Goal: Browse casually

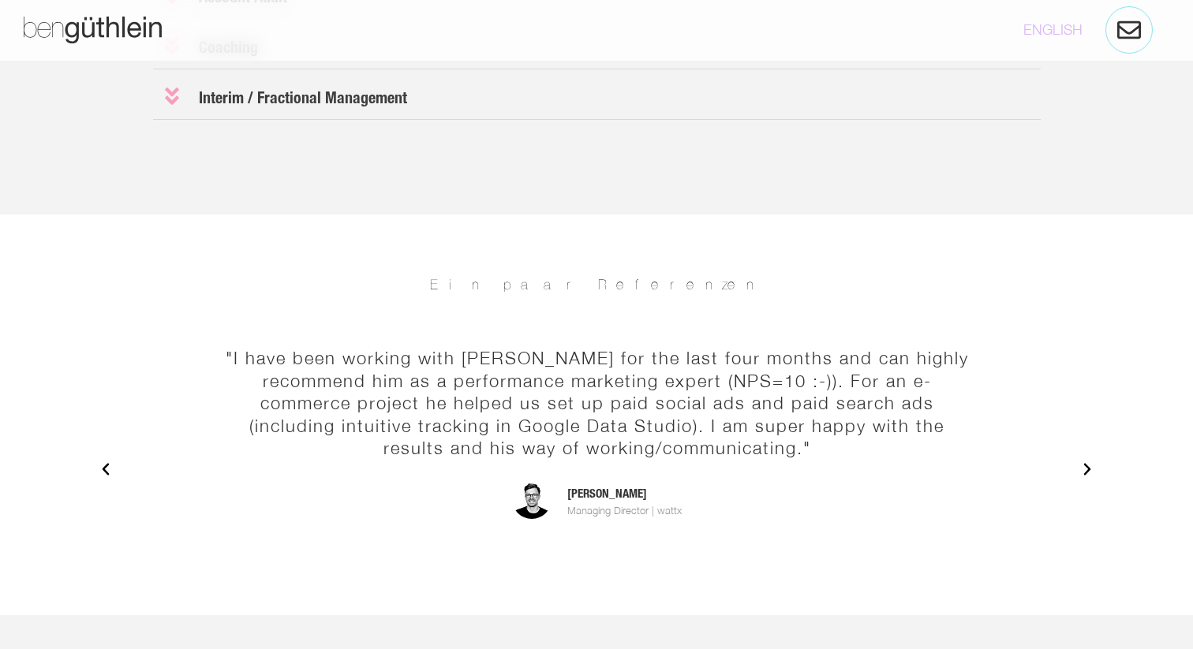
scroll to position [2046, 0]
click at [1095, 468] on div ""[PERSON_NAME] one of the best. Highly reliable, top quality ad optimization. I…" at bounding box center [596, 469] width 1012 height 277
click at [1092, 471] on icon "Next slide" at bounding box center [1087, 469] width 16 height 16
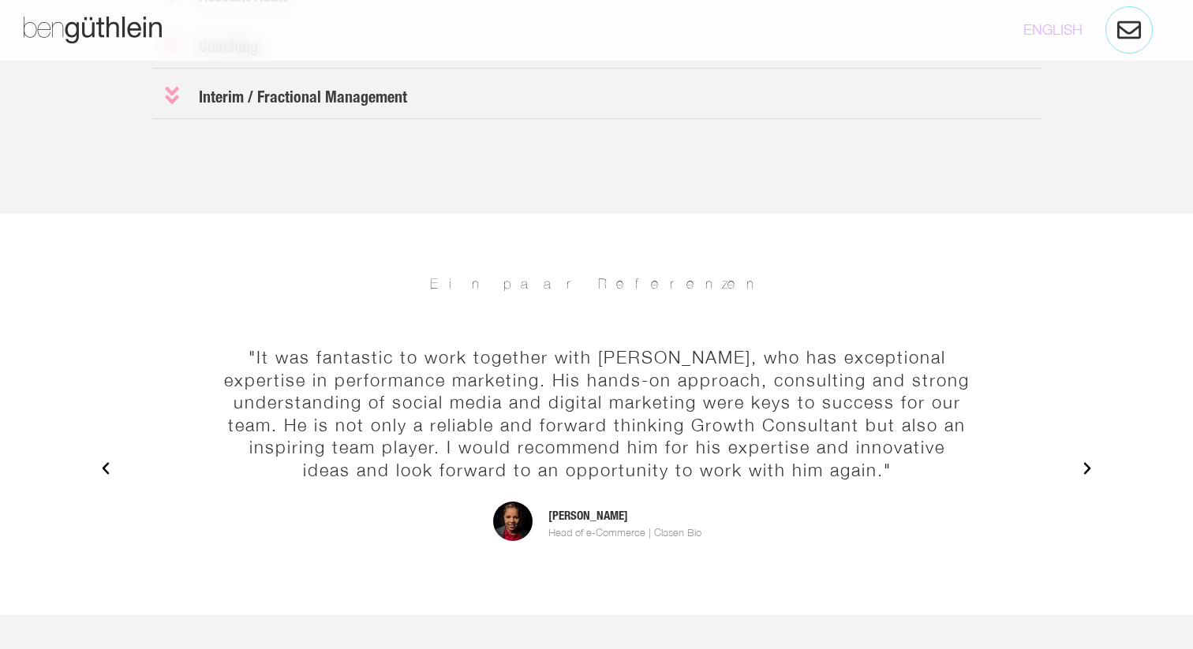
click at [1092, 471] on icon "Next slide" at bounding box center [1087, 469] width 16 height 16
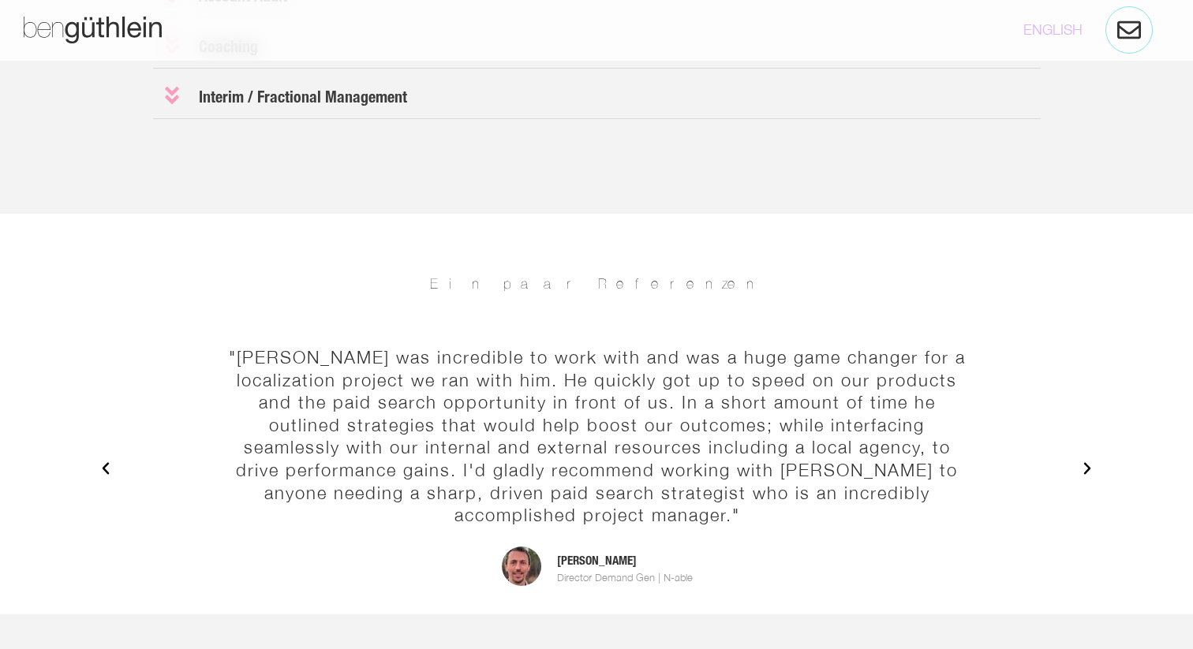
click at [1092, 471] on icon "Next slide" at bounding box center [1087, 469] width 16 height 16
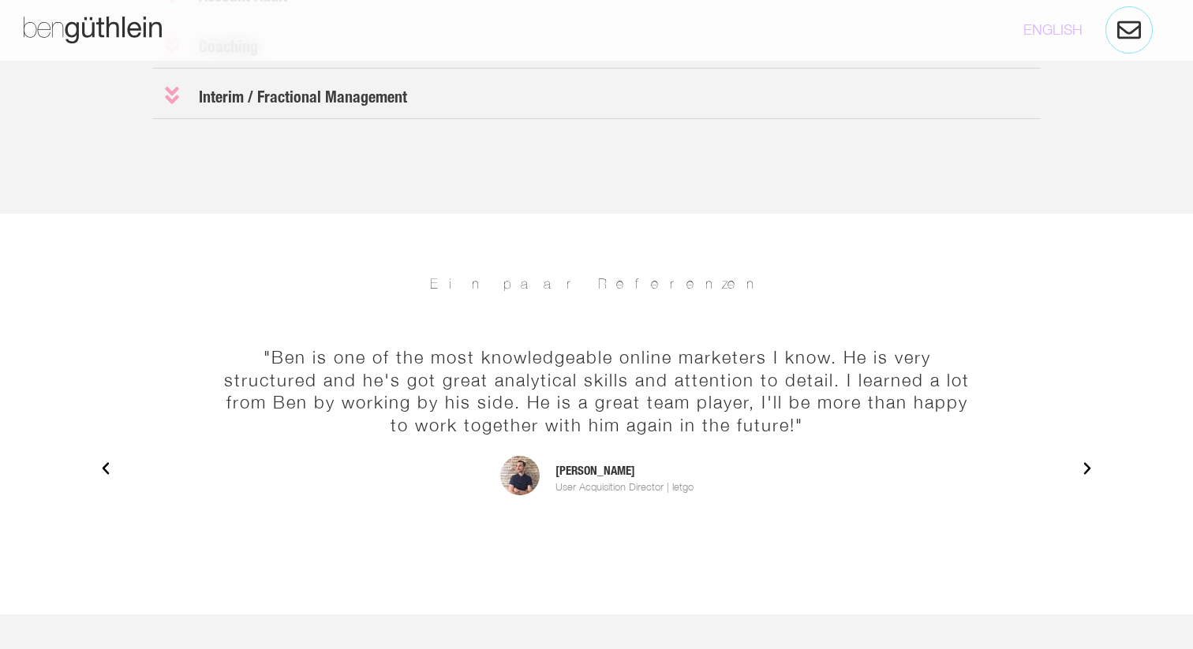
click at [1092, 471] on icon "Next slide" at bounding box center [1087, 469] width 16 height 16
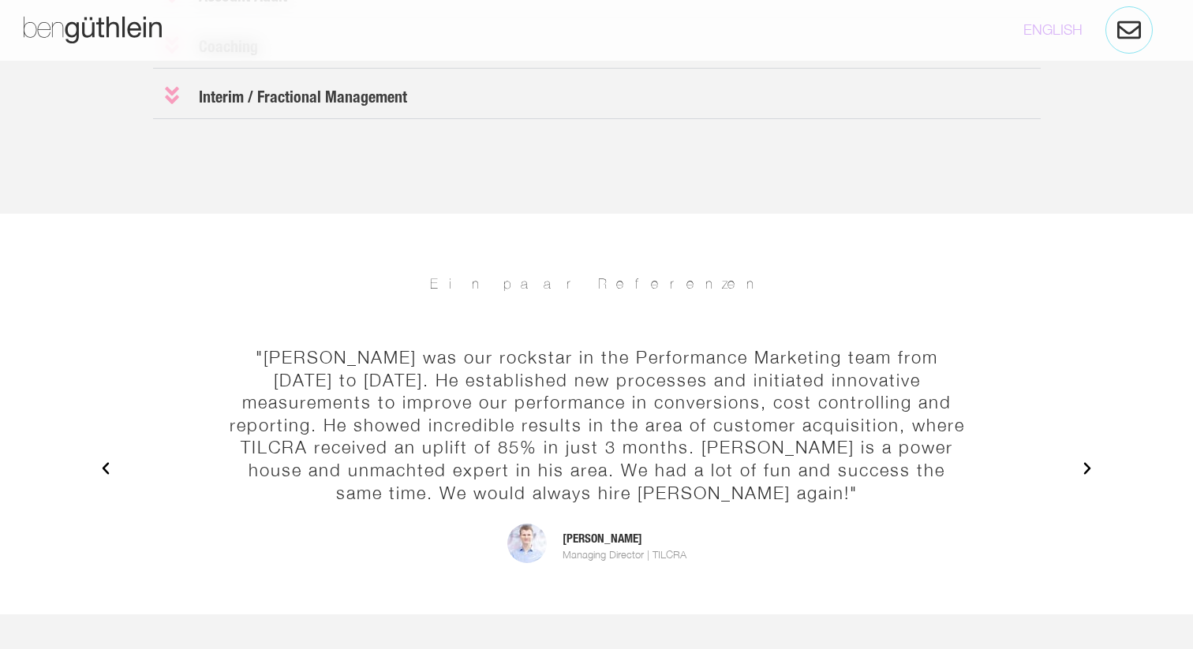
click at [1092, 471] on icon "Next slide" at bounding box center [1087, 469] width 16 height 16
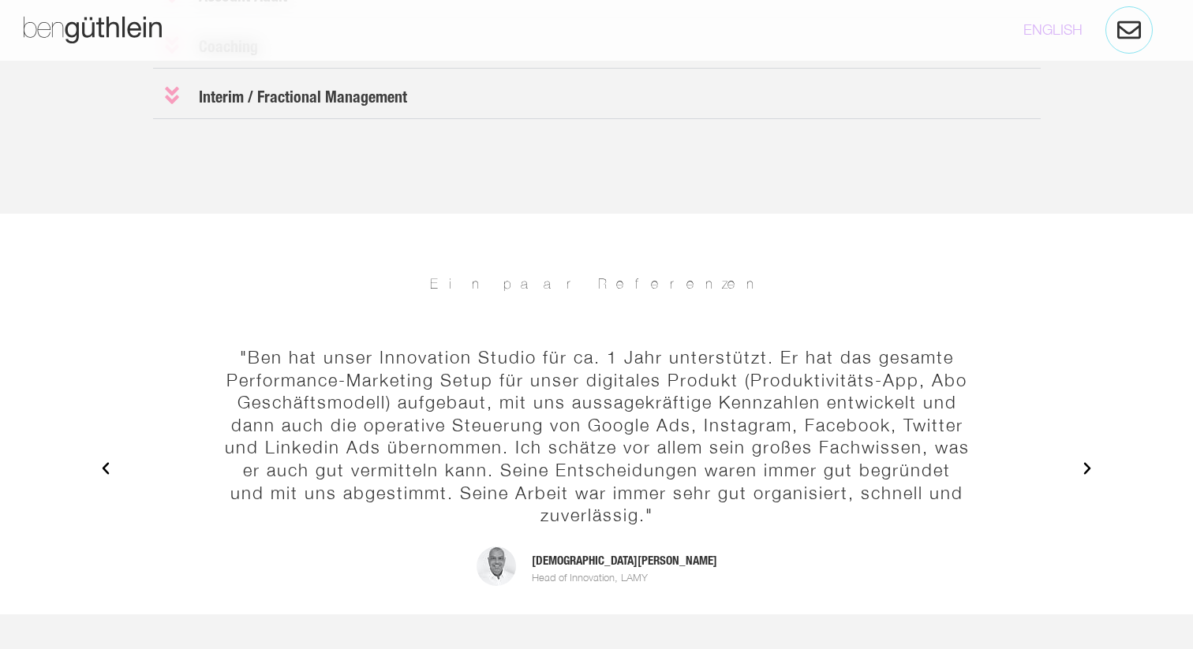
click at [1092, 471] on icon "Next slide" at bounding box center [1087, 469] width 16 height 16
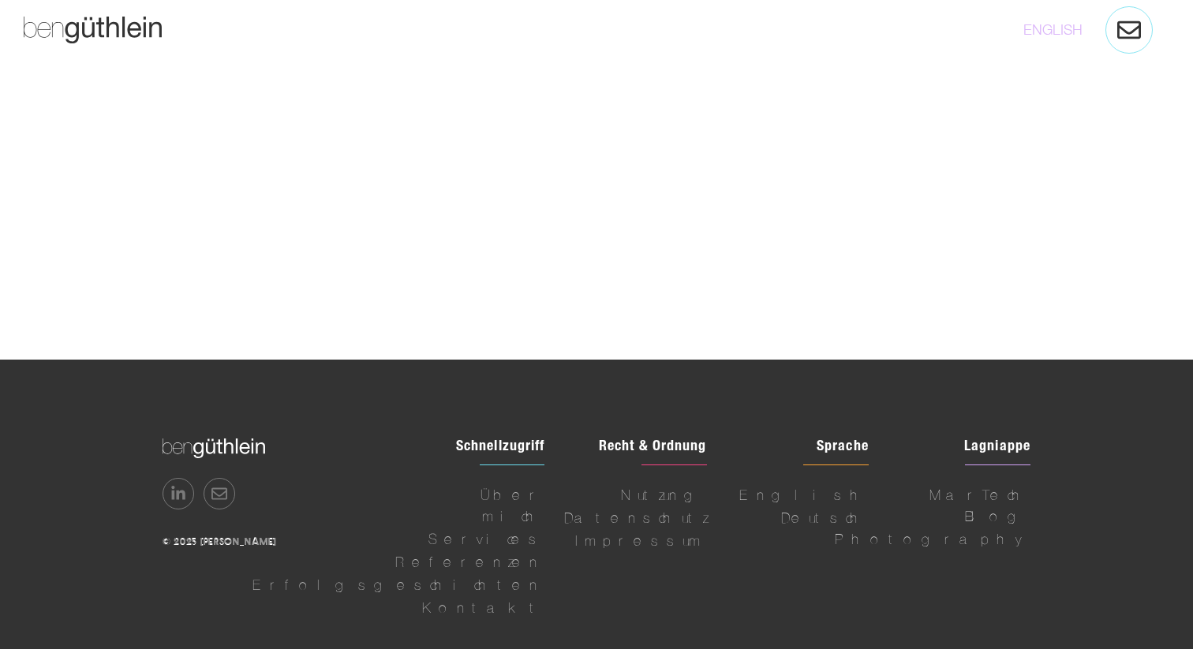
scroll to position [4386, 0]
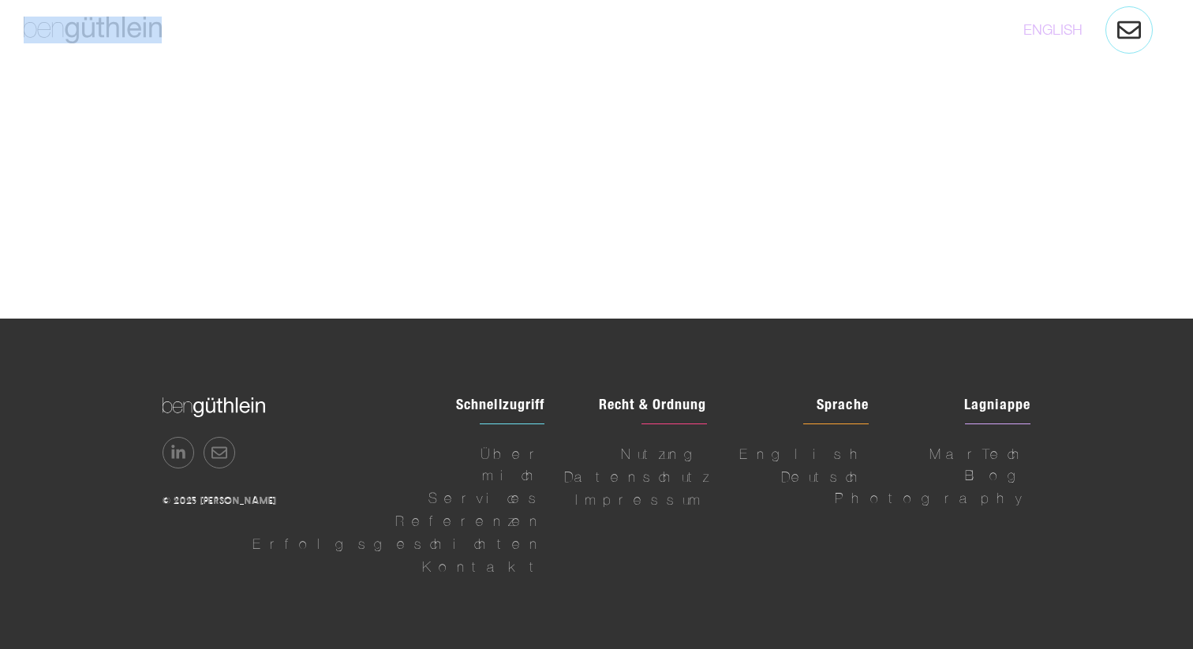
drag, startPoint x: 166, startPoint y: 32, endPoint x: 82, endPoint y: 32, distance: 84.4
click at [82, 32] on div at bounding box center [306, 30] width 581 height 43
